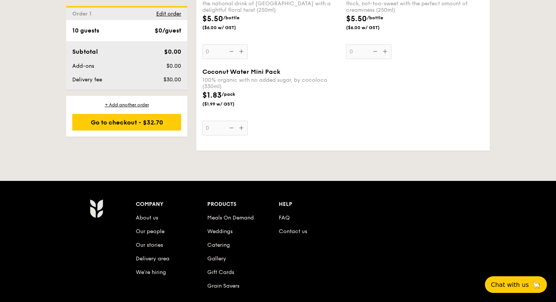
scroll to position [2134, 0]
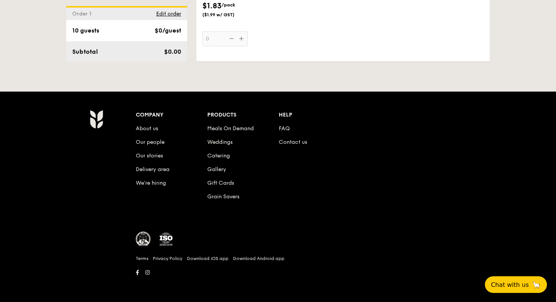
click at [360, 173] on div "Company About us Our people Our stories Delivery area We’re hiring Products Mea…" at bounding box center [314, 162] width 357 height 104
click at [497, 282] on span "Chat with us" at bounding box center [509, 284] width 40 height 8
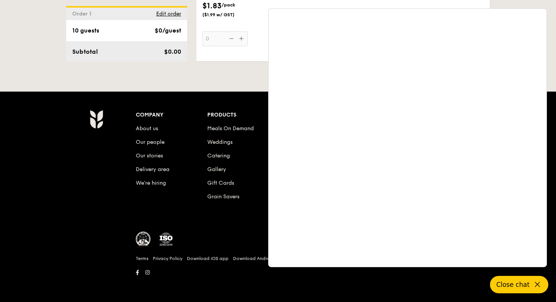
click at [526, 281] on button "Close chat" at bounding box center [519, 284] width 58 height 17
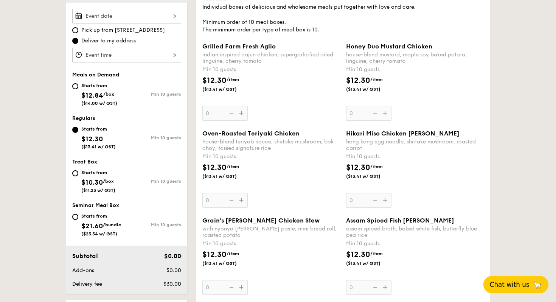
scroll to position [221, 0]
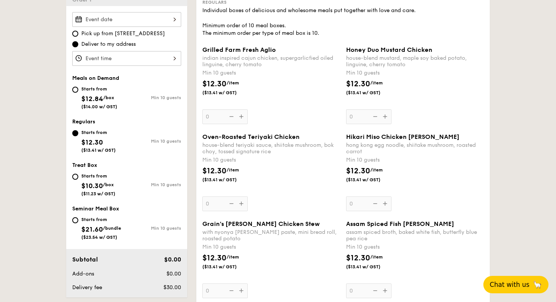
click at [131, 97] on div "Min 10 guests" at bounding box center [154, 97] width 54 height 5
click at [78, 93] on input "Starts from $12.84 /box ($14.00 w/ GST) Min 10 guests" at bounding box center [75, 90] width 6 height 6
radio input "true"
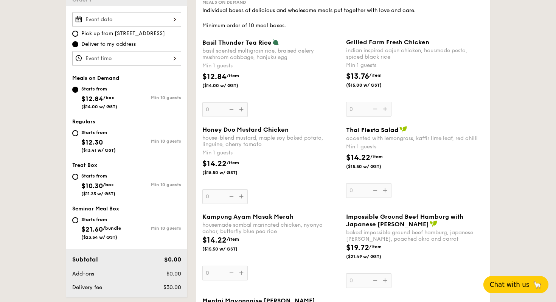
click at [124, 121] on div "Regulars" at bounding box center [126, 121] width 109 height 6
click at [86, 137] on div "Starts from $12.30 ($13.41 w/ GST)" at bounding box center [98, 140] width 34 height 25
click at [78, 136] on input "Starts from $12.30 ($13.41 w/ GST) Min 10 guests" at bounding box center [75, 133] width 6 height 6
radio input "true"
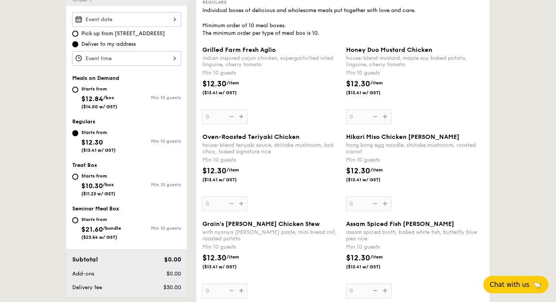
click at [106, 87] on div "Starts from" at bounding box center [99, 89] width 36 height 6
click at [78, 87] on input "Starts from $12.84 /box ($14.00 w/ GST) Min 10 guests" at bounding box center [75, 90] width 6 height 6
radio input "true"
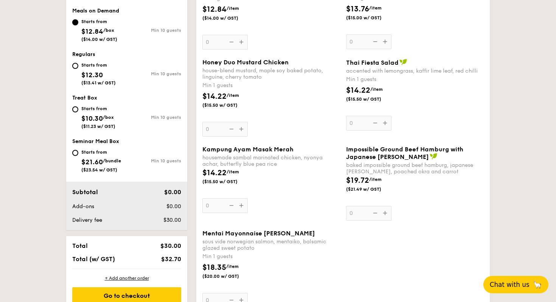
scroll to position [281, 0]
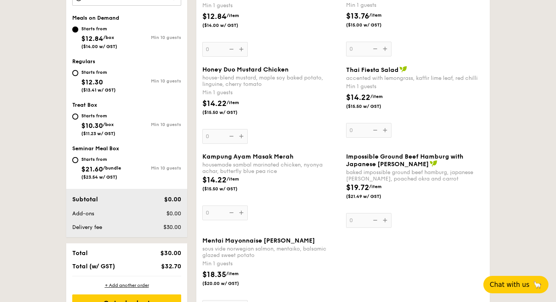
click at [82, 111] on div "Treat Box Starts from $10.30 /box ($11.23 w/ GST) Min 10 guests" at bounding box center [126, 123] width 109 height 42
click at [76, 115] on input "Starts from $10.30 /box ($11.23 w/ GST) Min 10 guests" at bounding box center [75, 116] width 6 height 6
radio input "true"
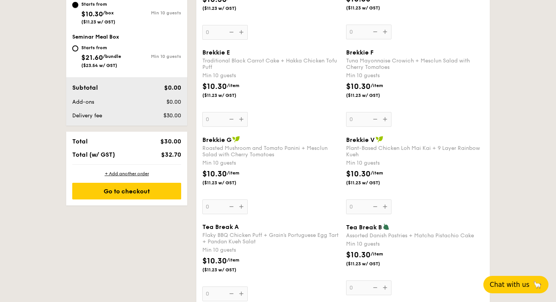
scroll to position [393, 0]
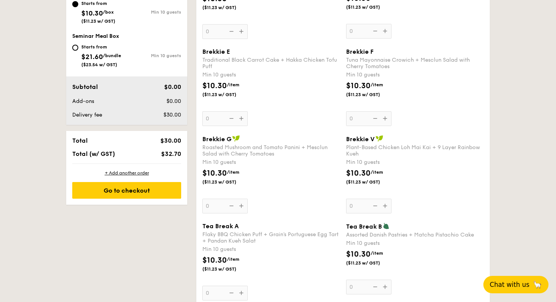
click at [99, 50] on div "Starts from" at bounding box center [101, 47] width 40 height 6
click at [78, 50] on input "Starts from $21.60 /bundle ($23.54 w/ GST) Min 10 guests" at bounding box center [75, 48] width 6 height 6
radio input "true"
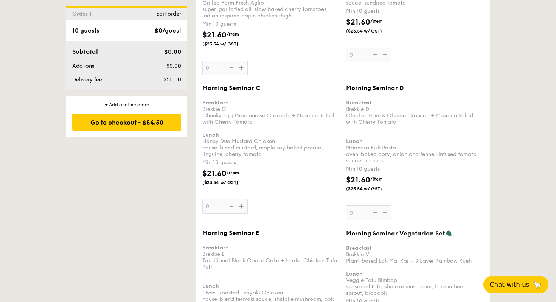
scroll to position [882, 0]
